Goal: Entertainment & Leisure: Consume media (video, audio)

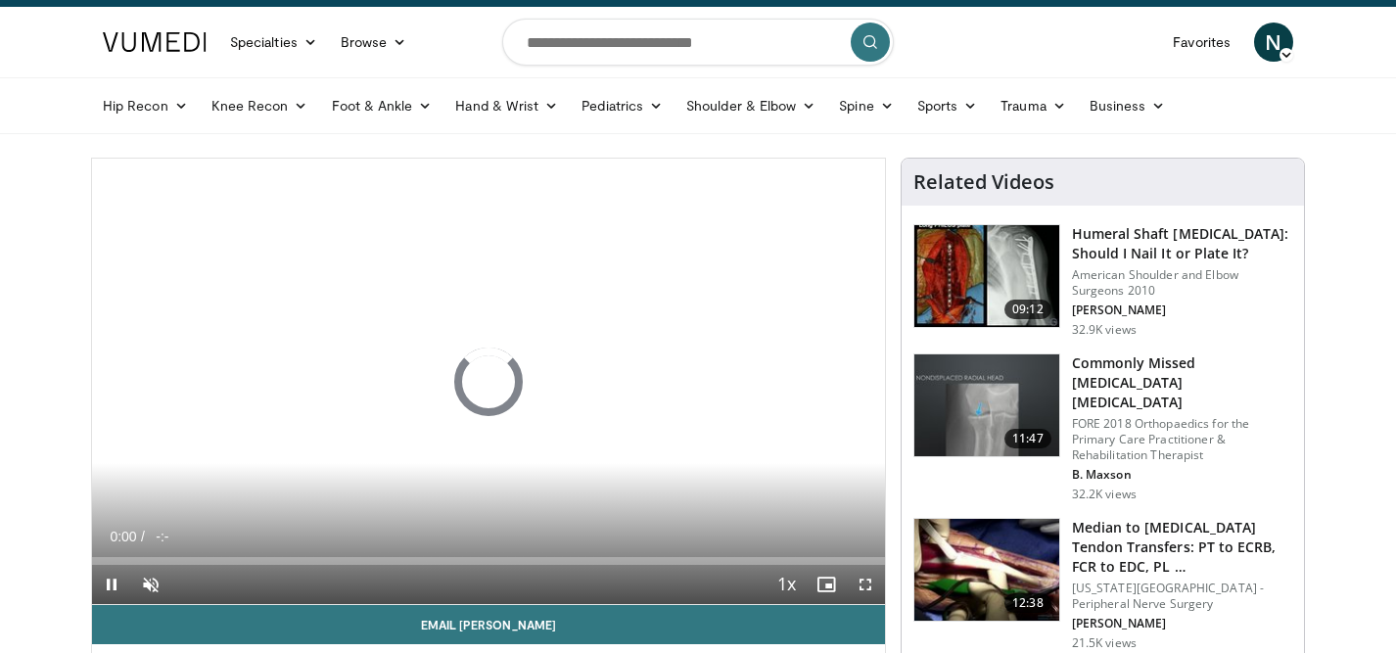
scroll to position [56, 0]
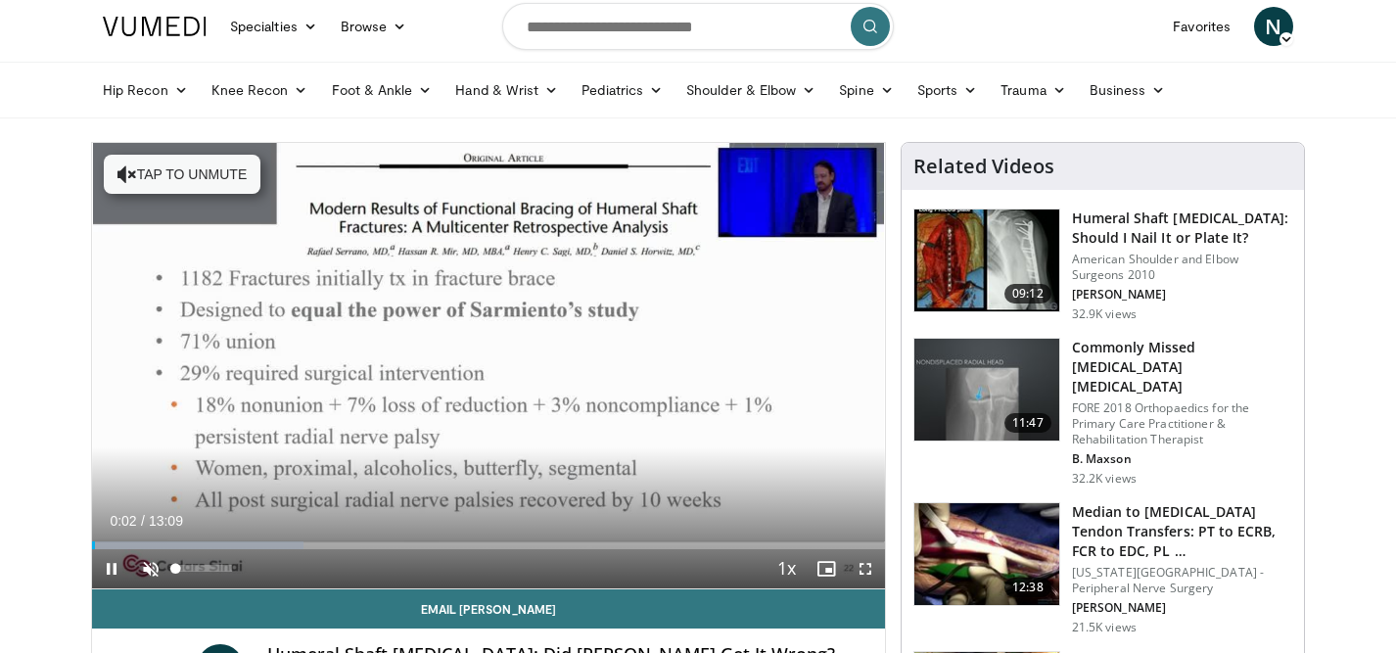
click at [139, 565] on span "Video Player" at bounding box center [150, 568] width 39 height 39
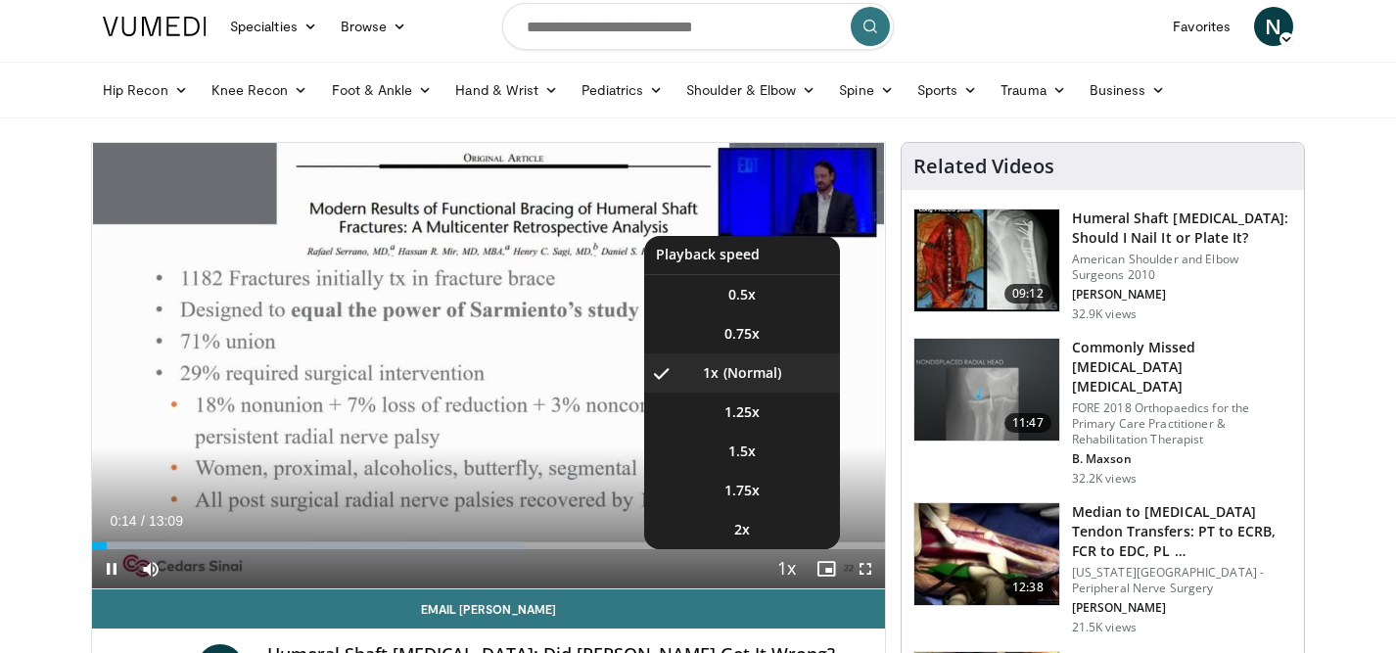
click at [792, 564] on span "Video Player" at bounding box center [787, 569] width 27 height 39
click at [759, 446] on li "1.5x" at bounding box center [742, 451] width 196 height 39
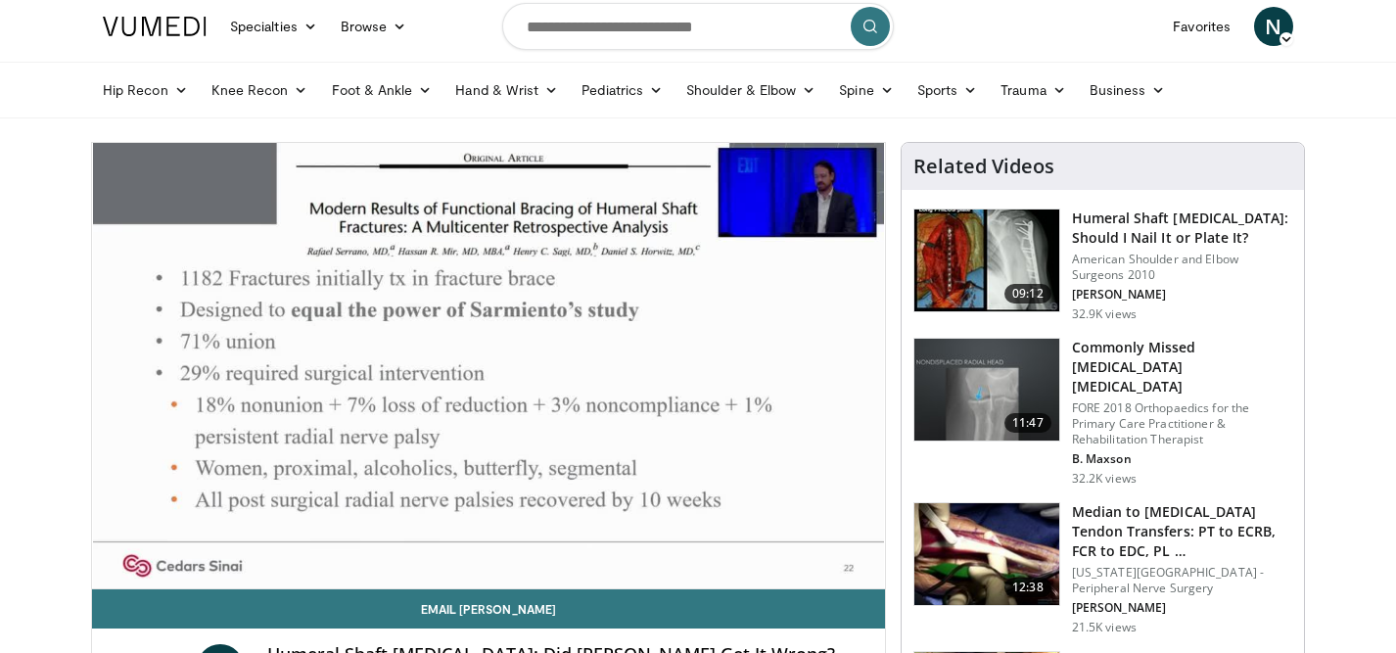
click at [91, 104] on div "Hip Recon Hip [MEDICAL_DATA] Revision Hip [MEDICAL_DATA] Hip Preservation Knee …" at bounding box center [698, 90] width 1214 height 55
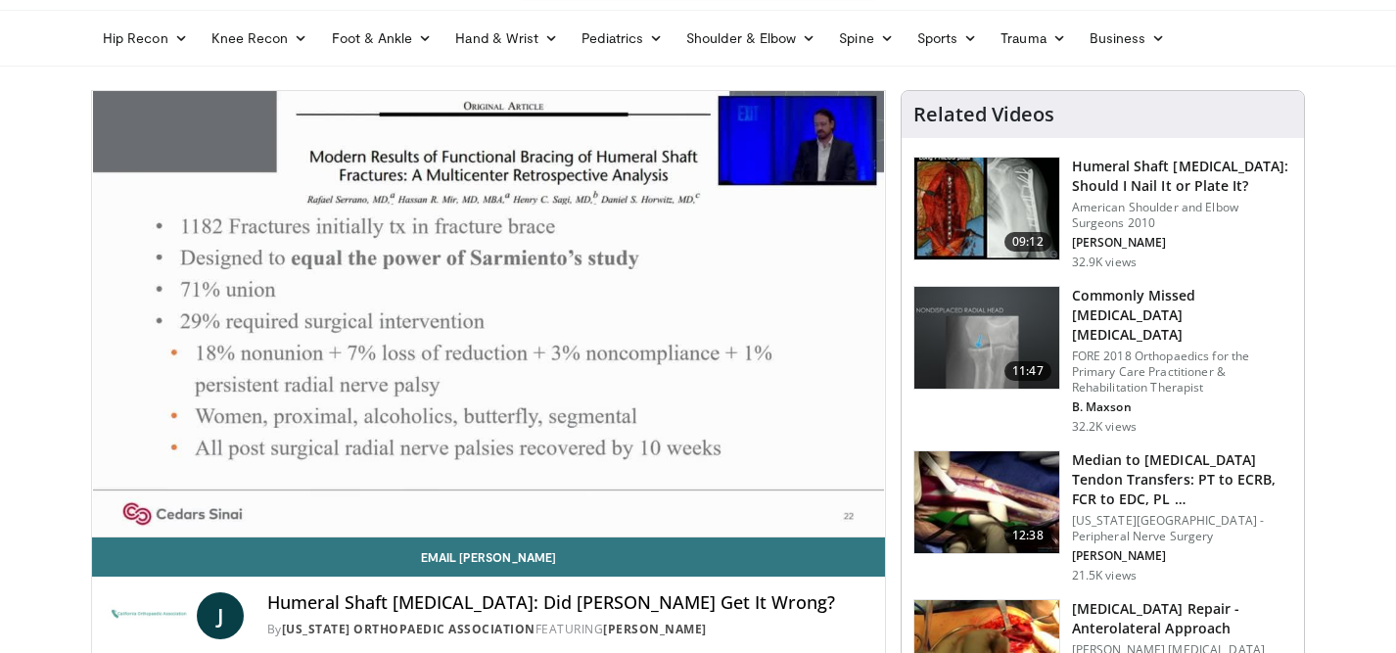
scroll to position [109, 0]
